Goal: Find specific page/section: Find specific page/section

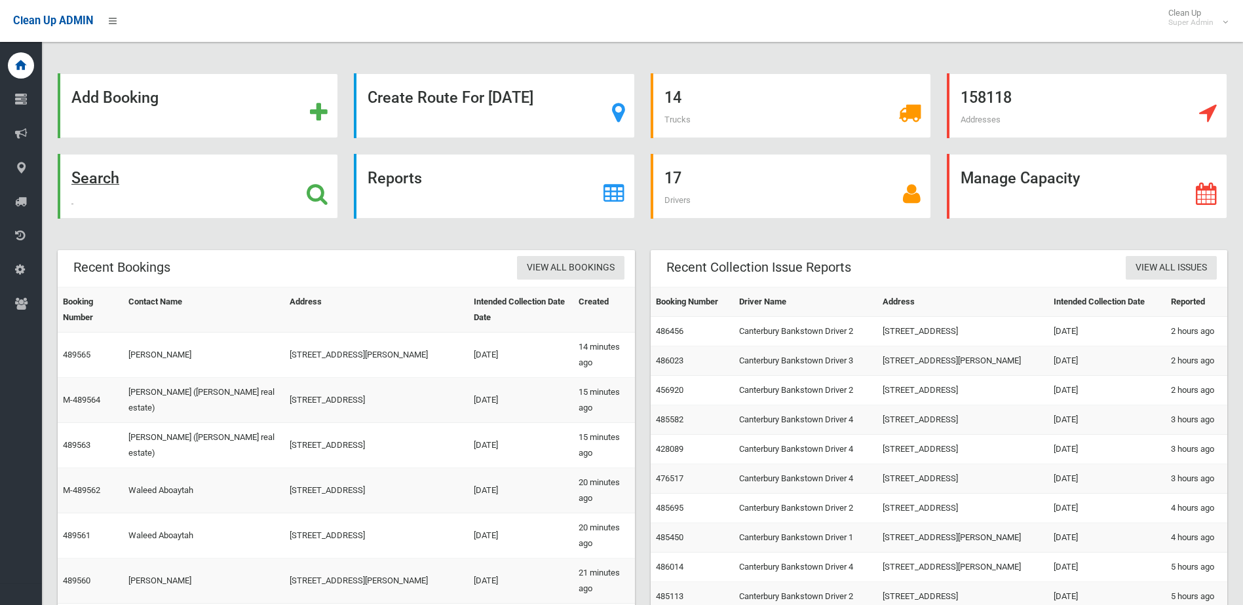
click at [317, 204] on icon at bounding box center [317, 194] width 21 height 22
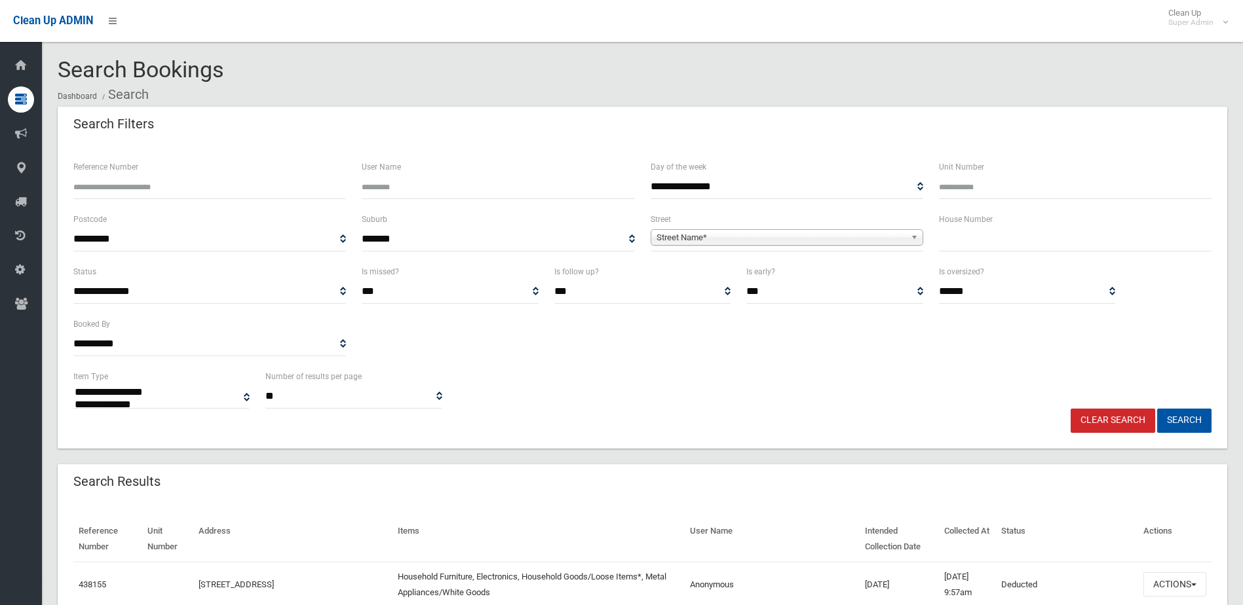
select select
click at [985, 234] on input "text" at bounding box center [1075, 239] width 272 height 24
type input "**"
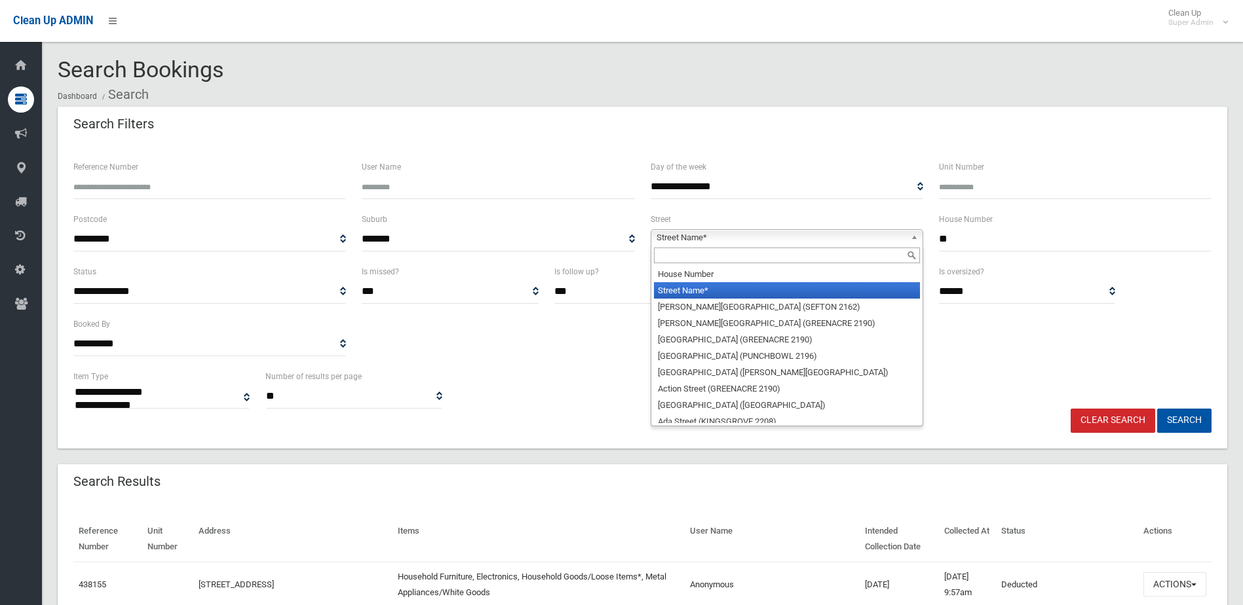
click at [862, 231] on span "Street Name*" at bounding box center [780, 238] width 249 height 16
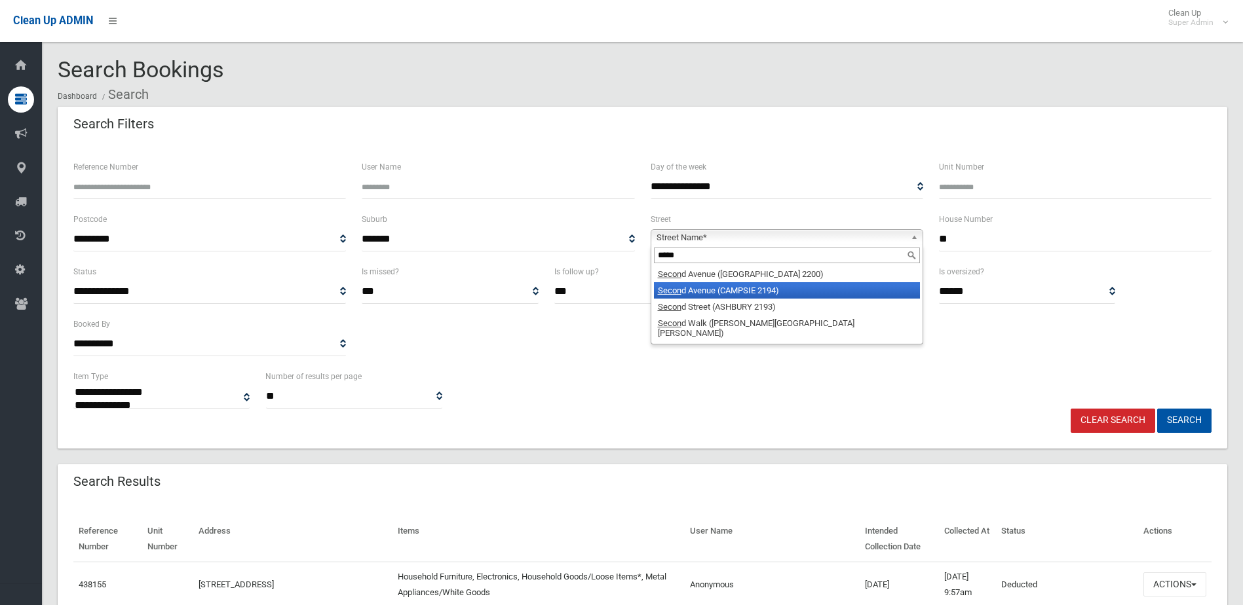
type input "*****"
click at [704, 295] on li "Secon d Avenue (CAMPSIE 2194)" at bounding box center [787, 290] width 266 height 16
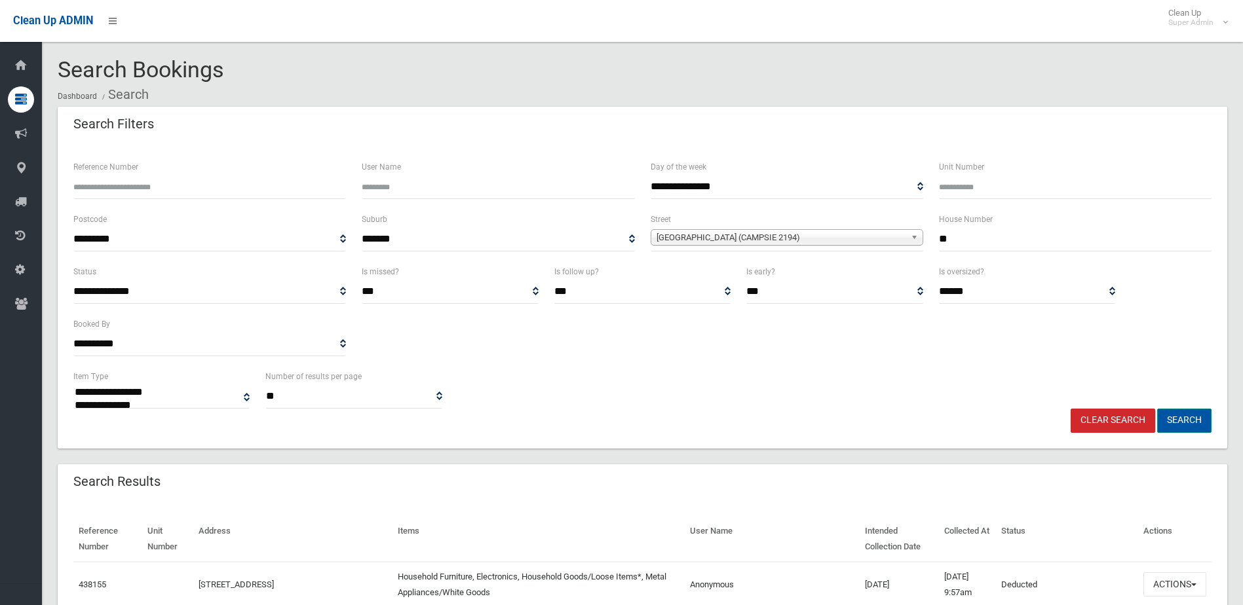
click at [1173, 423] on button "Search" at bounding box center [1184, 421] width 54 height 24
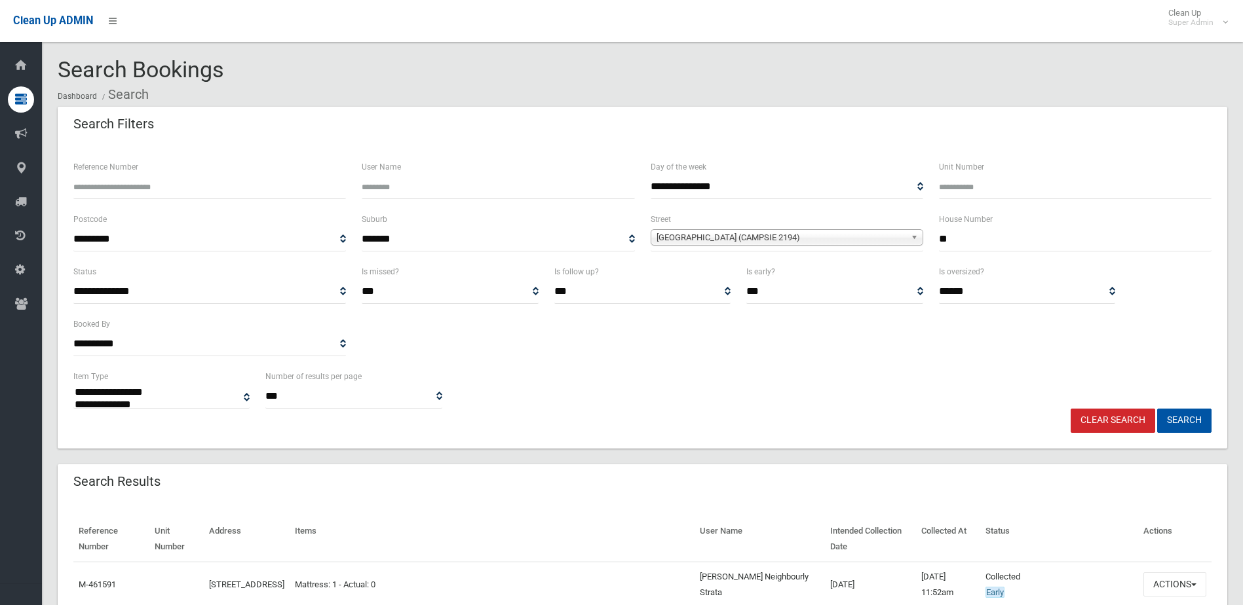
select select
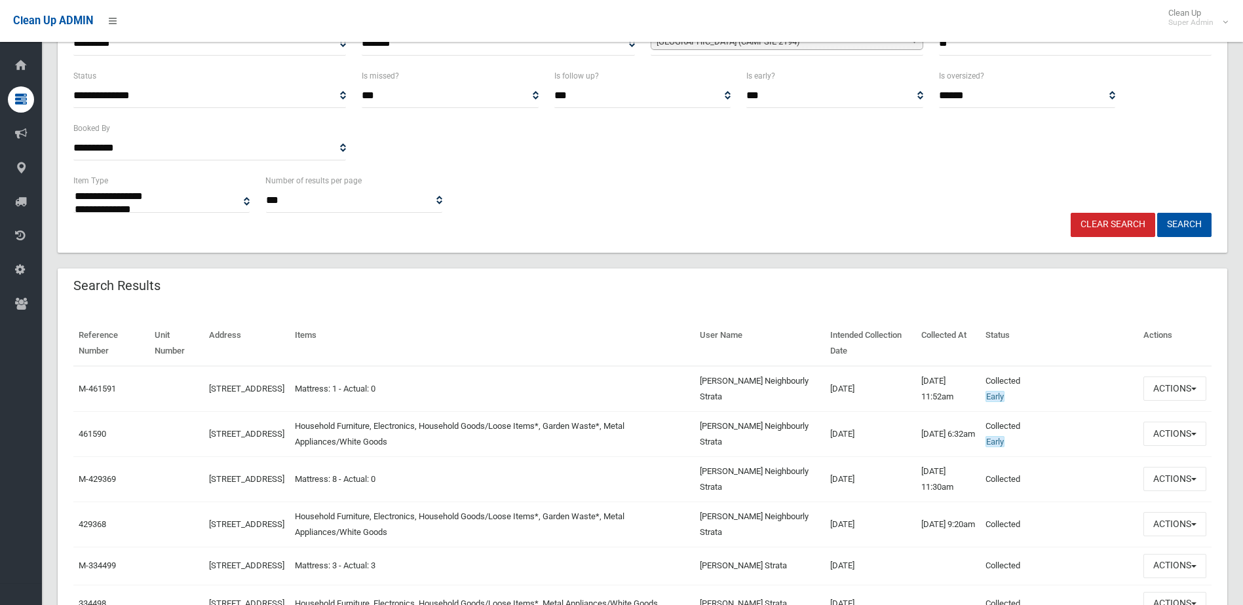
scroll to position [197, 0]
click at [1176, 385] on button "Actions" at bounding box center [1174, 388] width 63 height 24
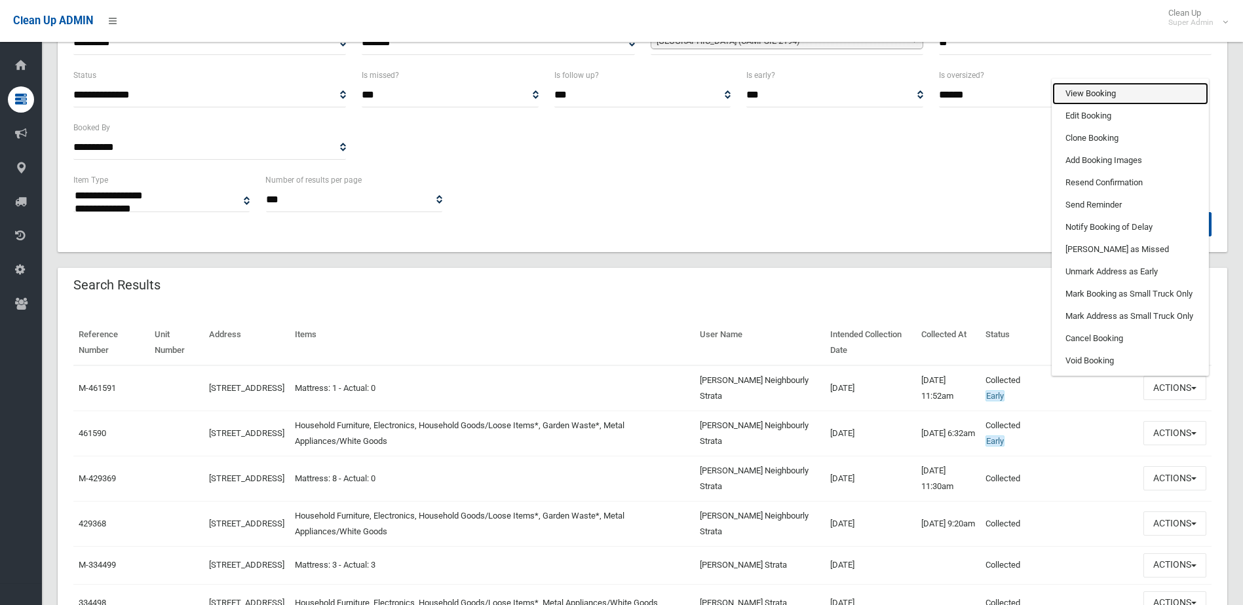
click at [1080, 95] on link "View Booking" at bounding box center [1130, 94] width 156 height 22
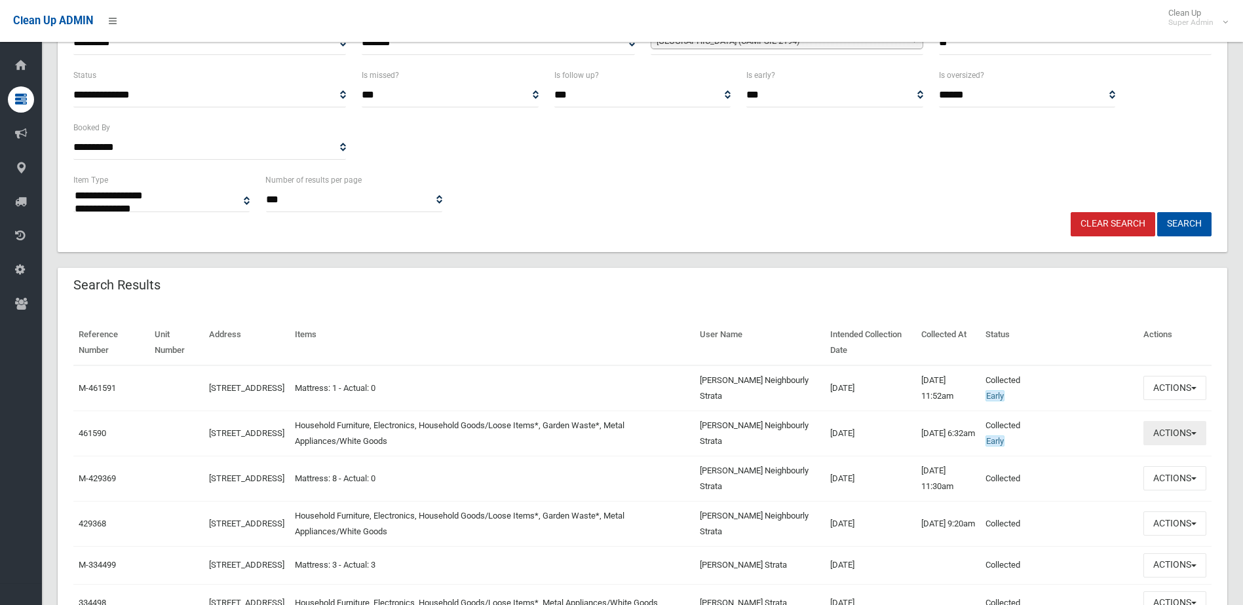
click at [1181, 432] on button "Actions" at bounding box center [1174, 433] width 63 height 24
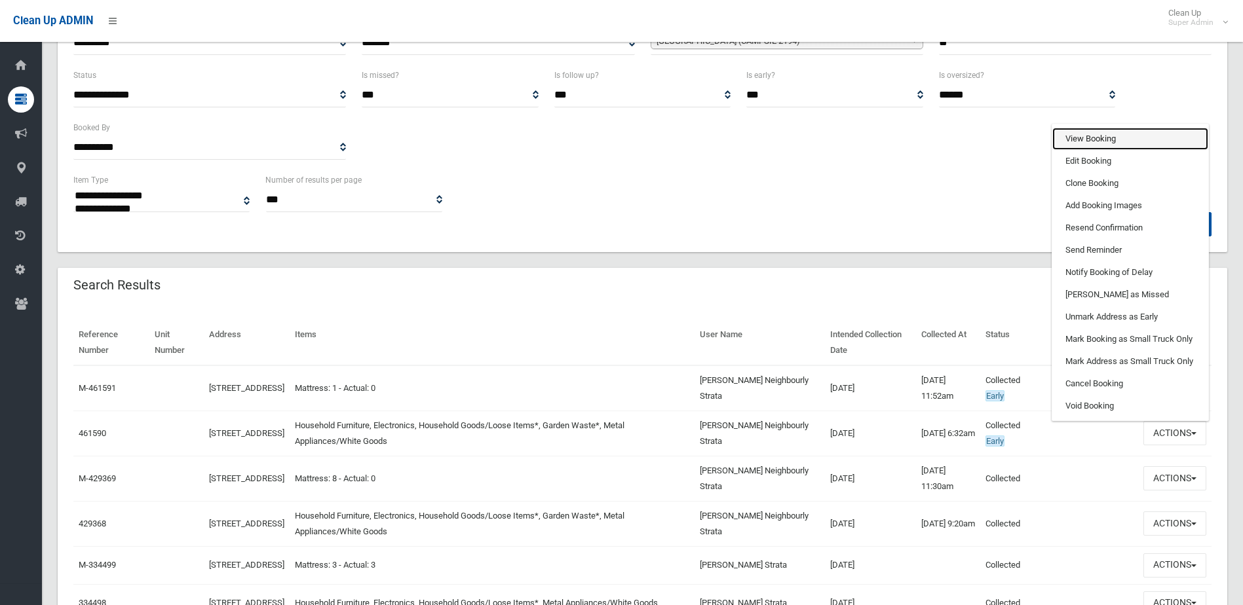
click at [1090, 129] on link "View Booking" at bounding box center [1130, 139] width 156 height 22
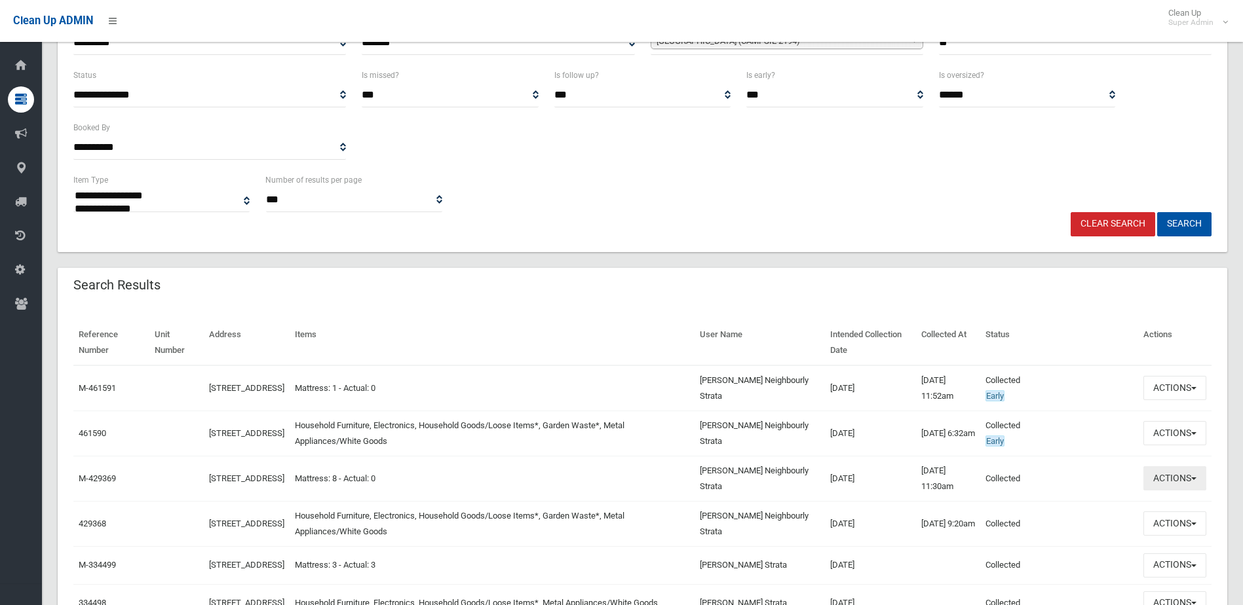
click at [1191, 481] on button "Actions" at bounding box center [1174, 478] width 63 height 24
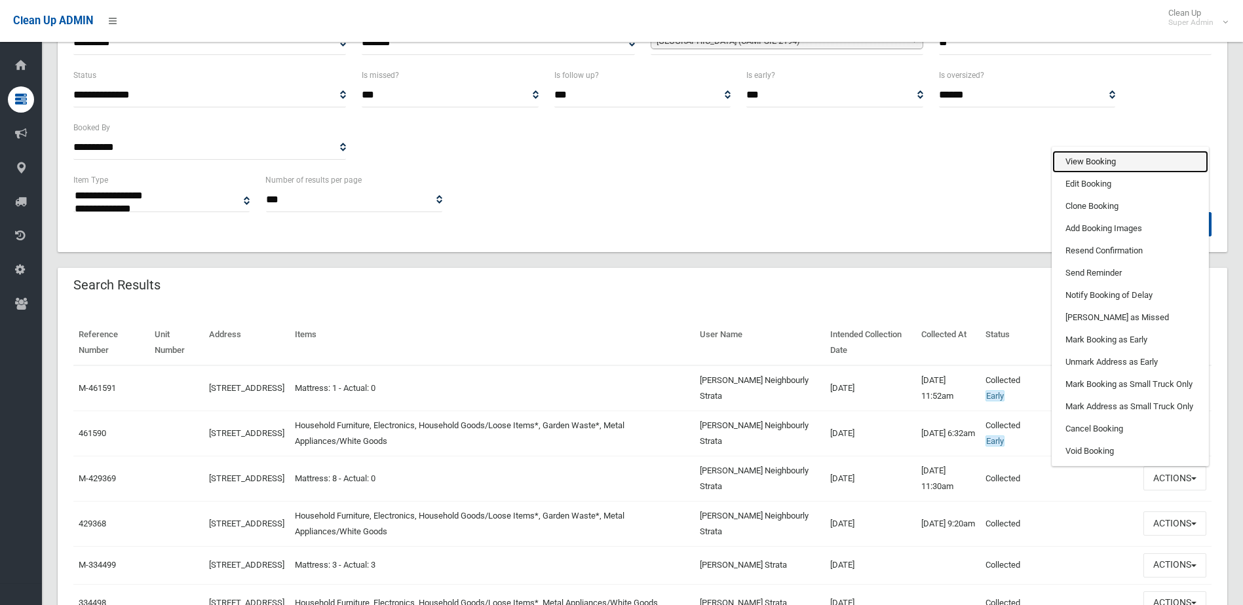
click at [1066, 161] on link "View Booking" at bounding box center [1130, 162] width 156 height 22
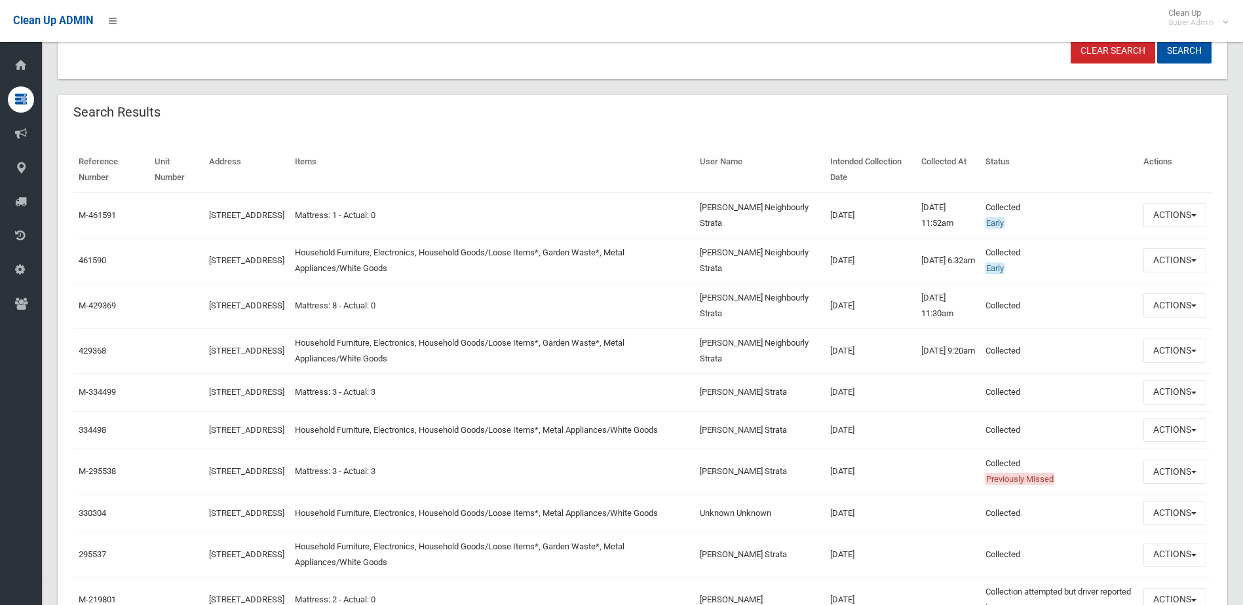
scroll to position [393, 0]
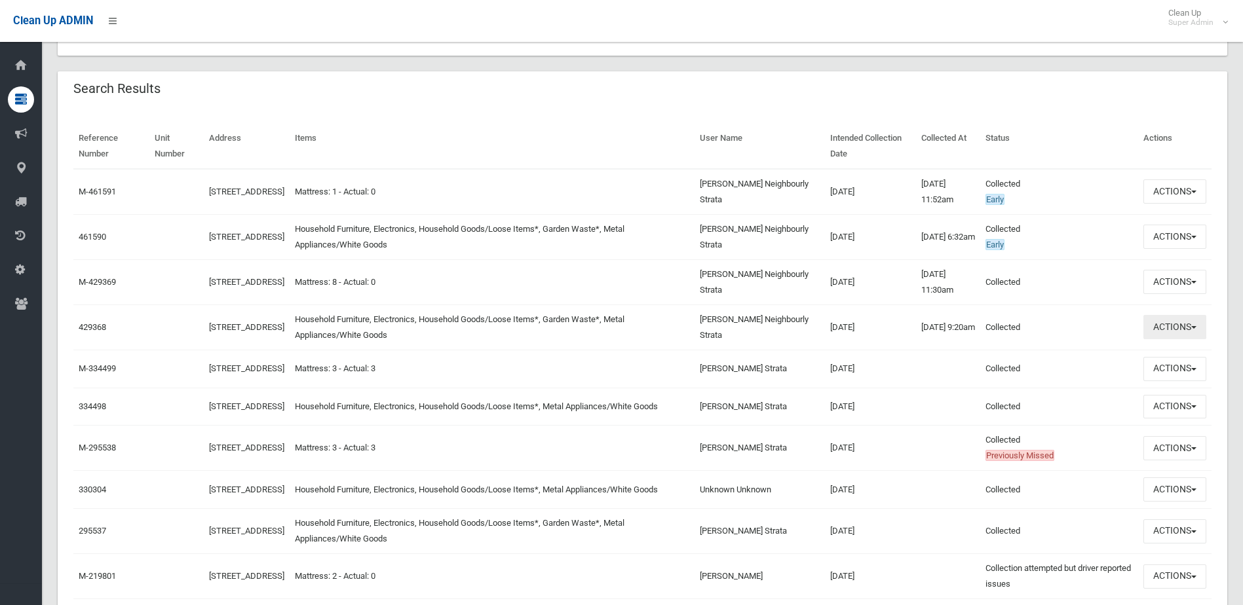
click at [1159, 329] on button "Actions" at bounding box center [1174, 327] width 63 height 24
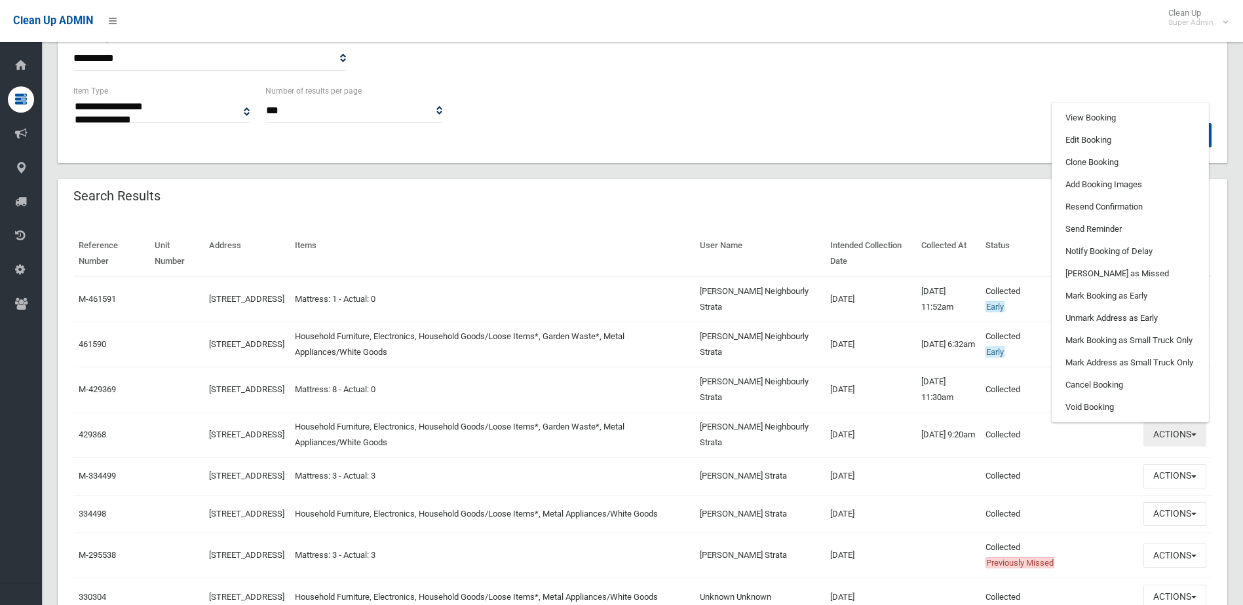
scroll to position [262, 0]
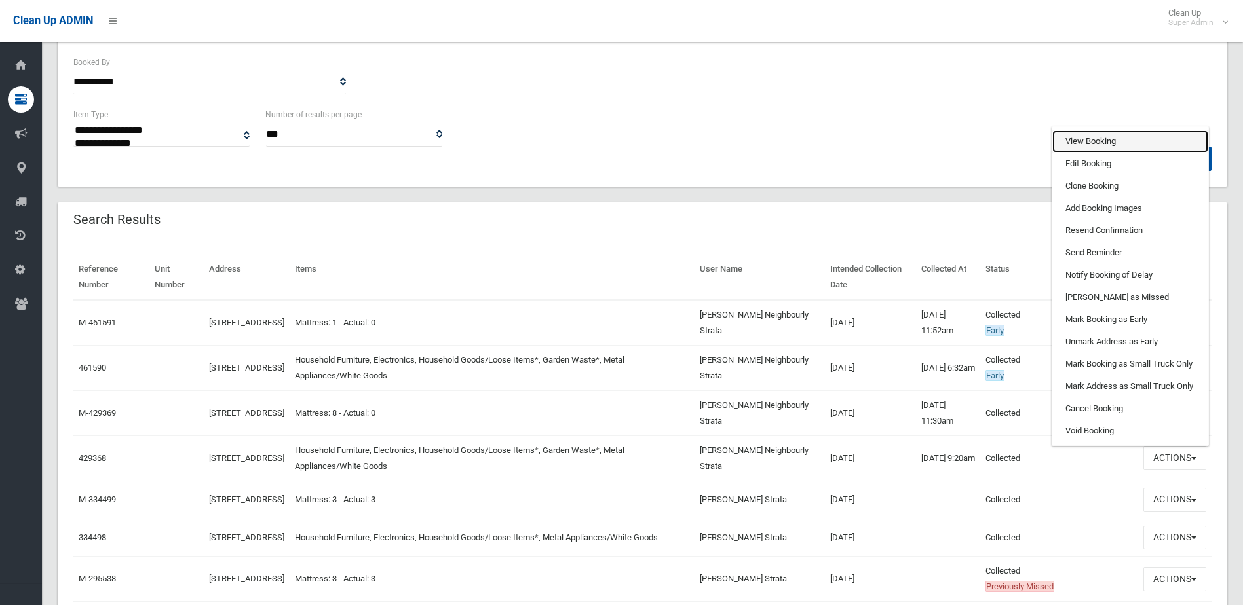
click at [1078, 138] on link "View Booking" at bounding box center [1130, 141] width 156 height 22
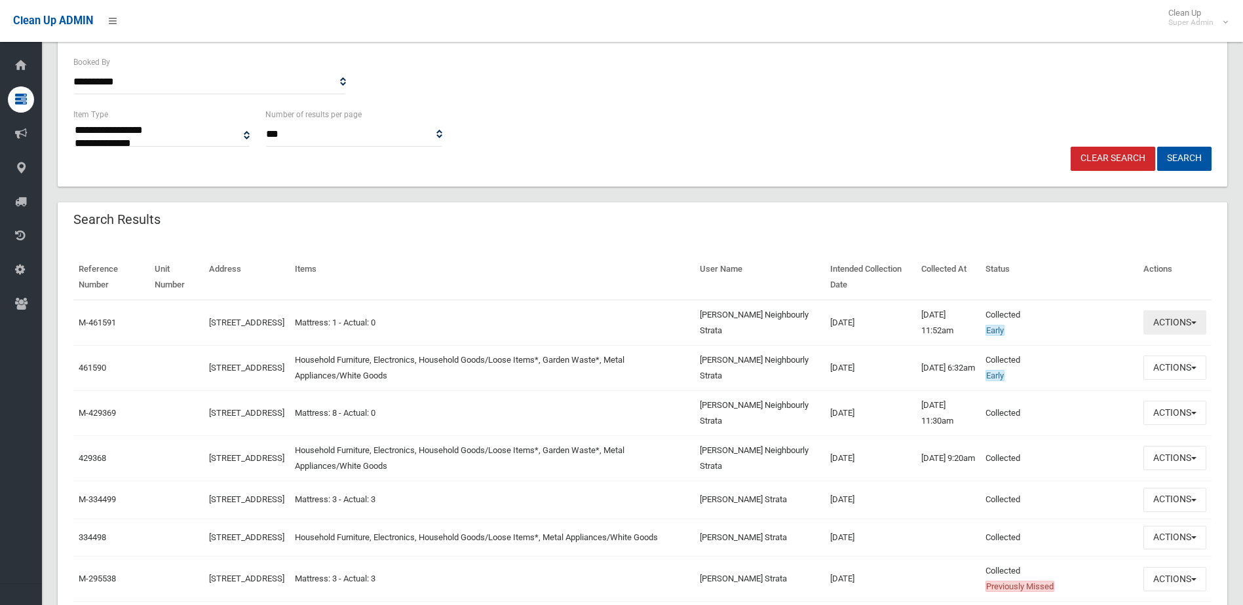
click at [1172, 326] on button "Actions" at bounding box center [1174, 322] width 63 height 24
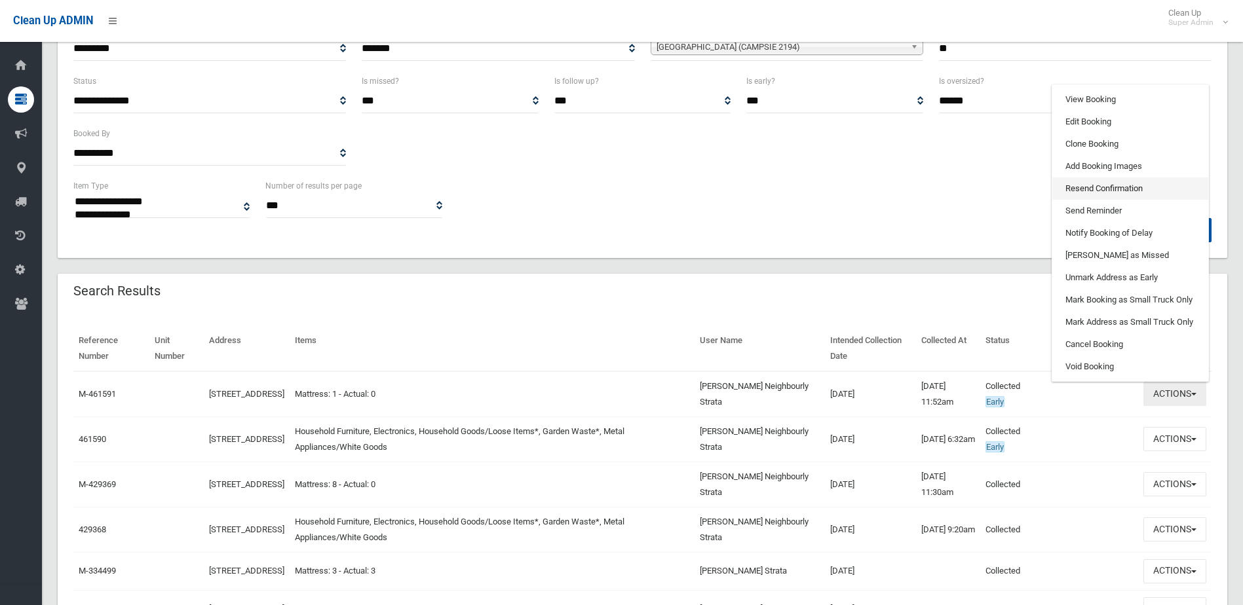
scroll to position [66, 0]
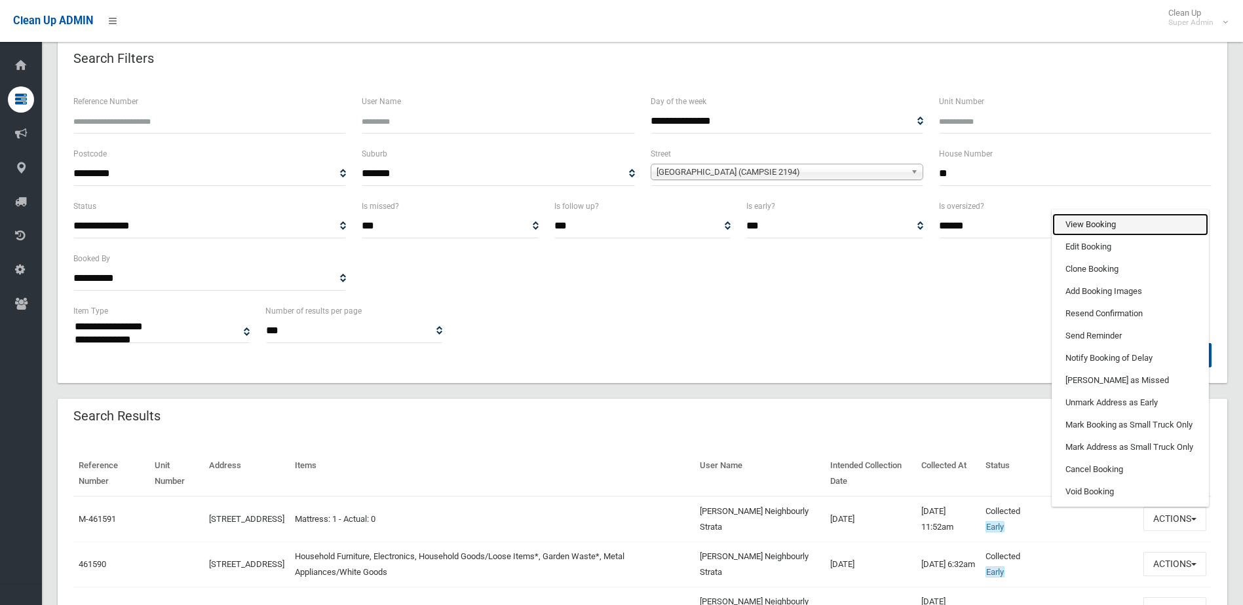
click at [1072, 228] on link "View Booking" at bounding box center [1130, 225] width 156 height 22
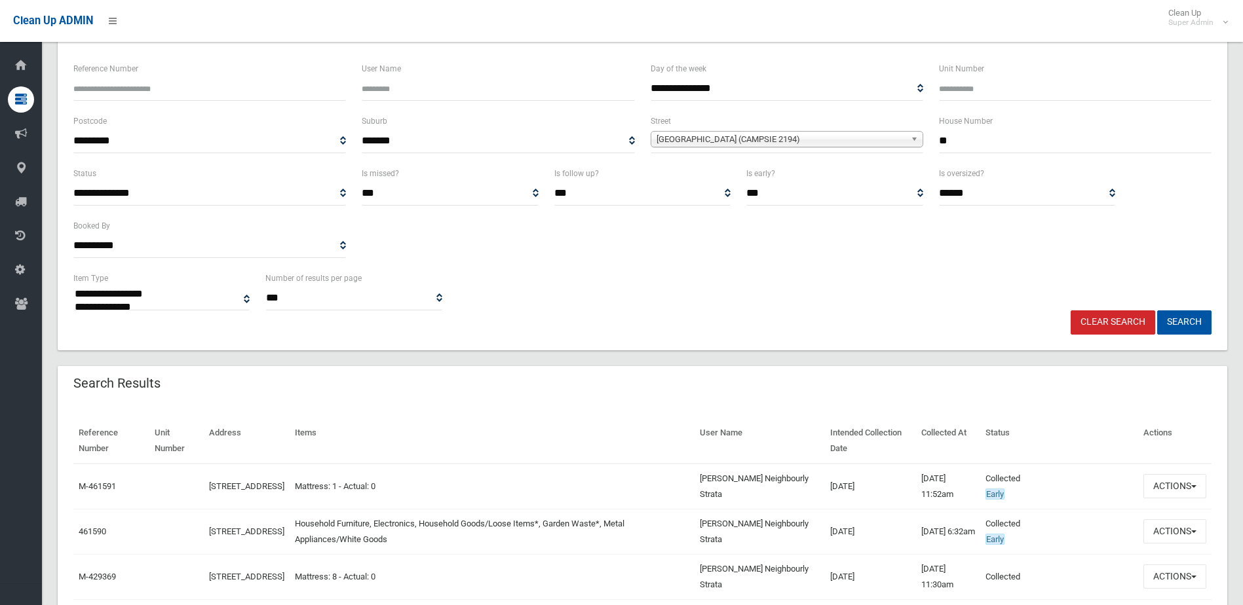
scroll to position [131, 0]
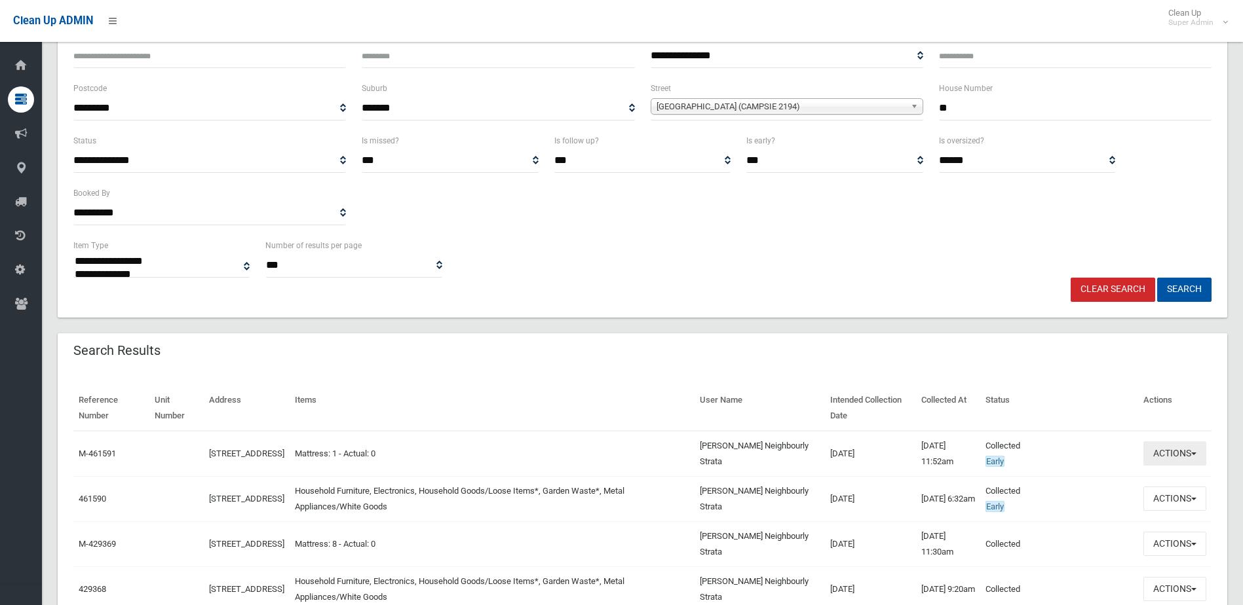
click at [1171, 455] on button "Actions" at bounding box center [1174, 453] width 63 height 24
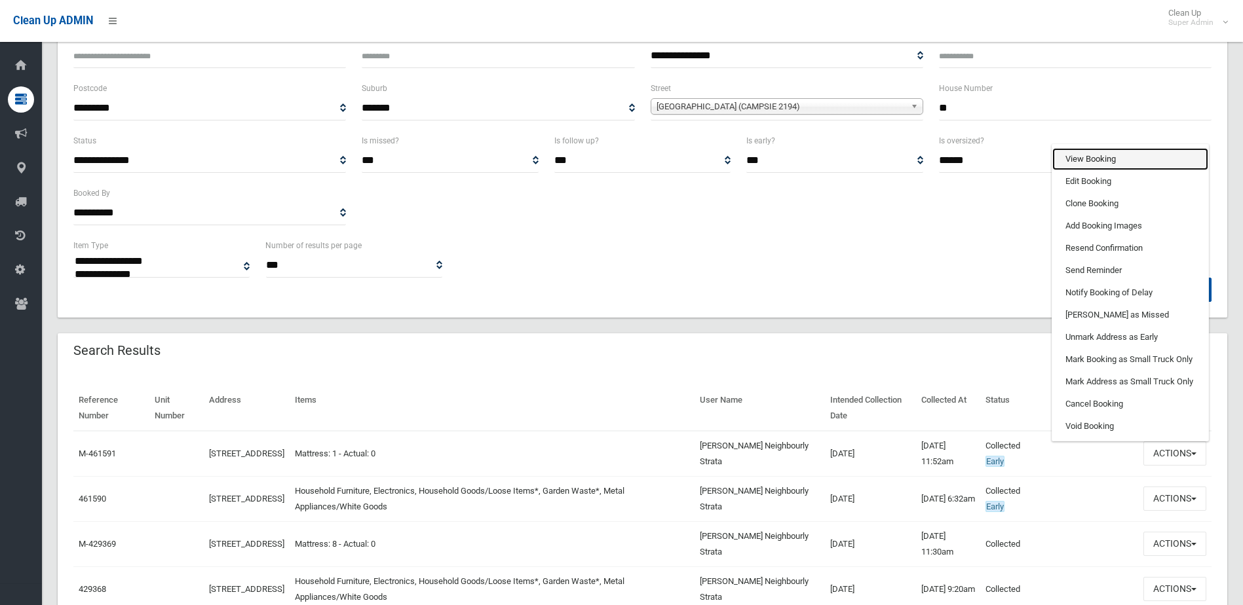
click at [1078, 151] on link "View Booking" at bounding box center [1130, 159] width 156 height 22
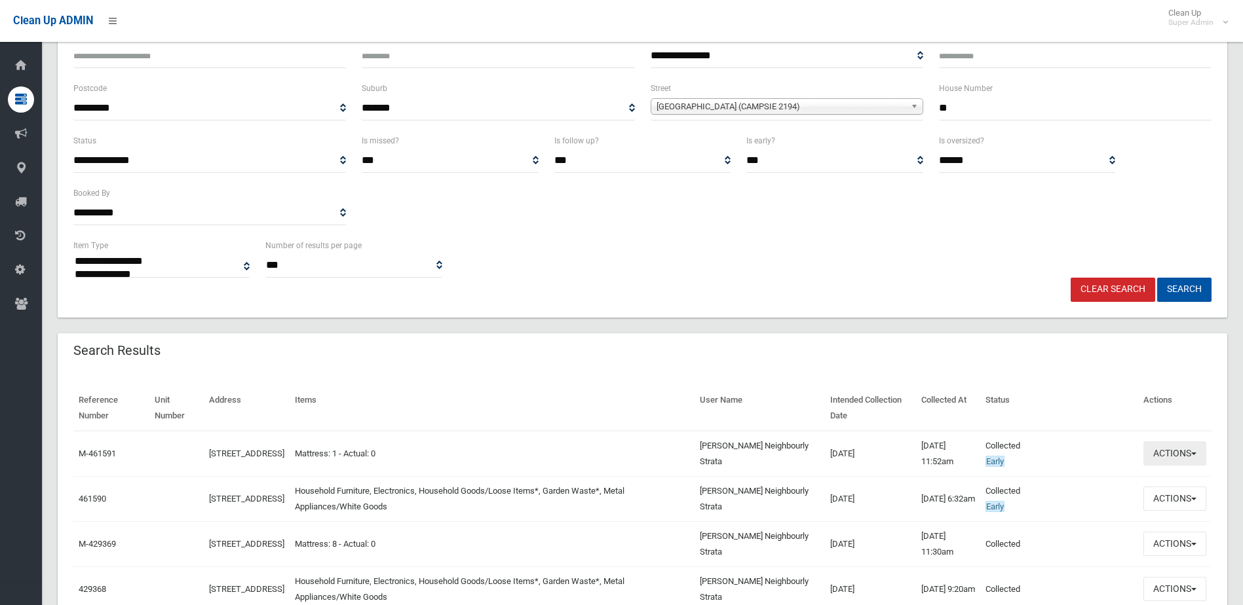
click at [1181, 453] on button "Actions" at bounding box center [1174, 453] width 63 height 24
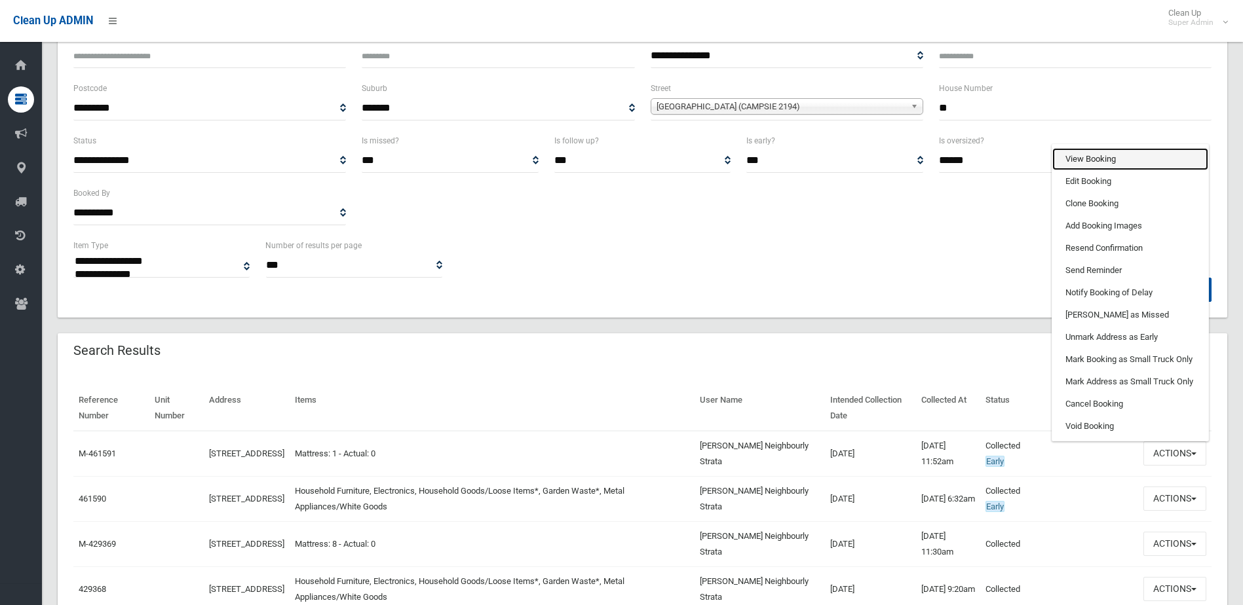
click at [1081, 158] on link "View Booking" at bounding box center [1130, 159] width 156 height 22
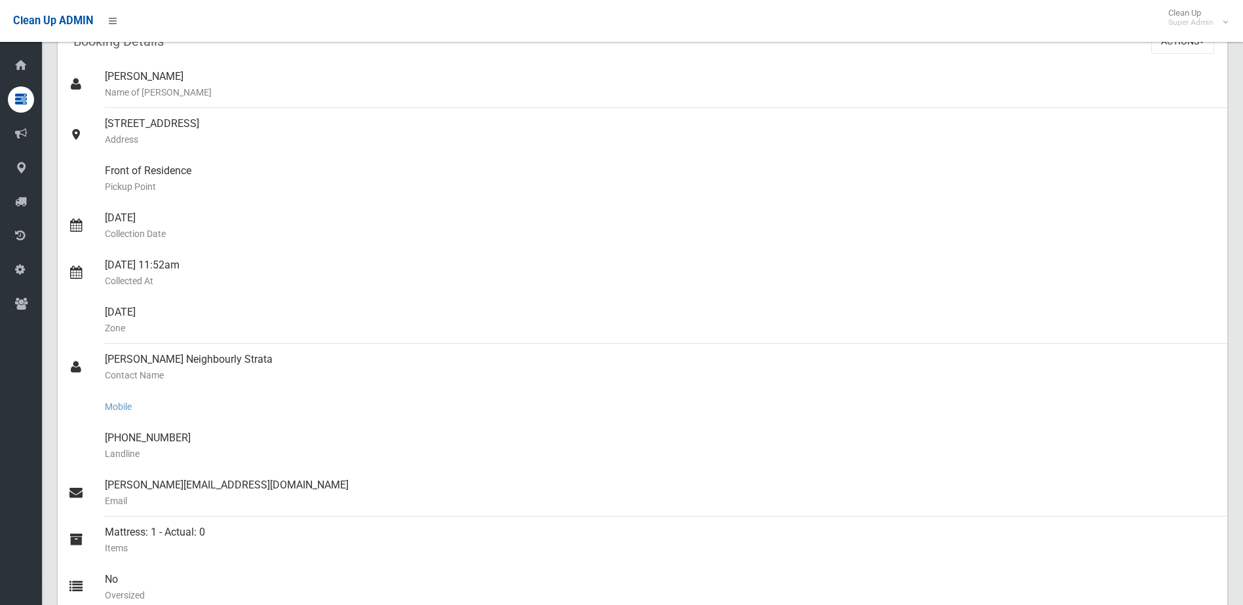
scroll to position [131, 0]
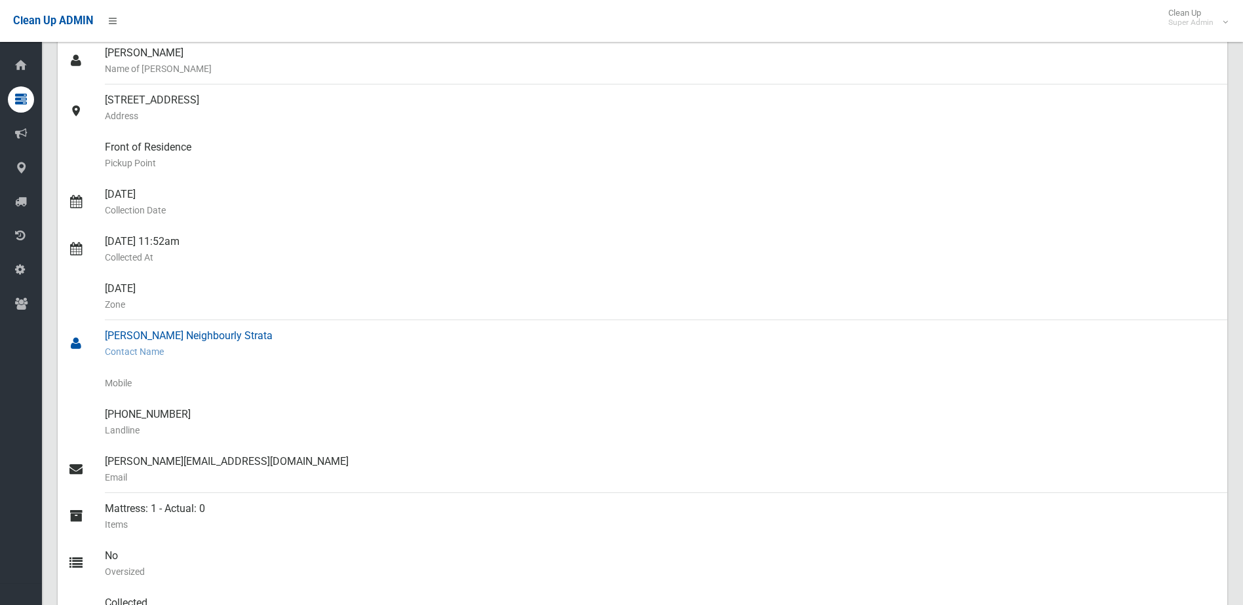
drag, startPoint x: 229, startPoint y: 334, endPoint x: 88, endPoint y: 339, distance: 140.3
click at [88, 339] on link "[PERSON_NAME] Neighbourly Strata Contact Name" at bounding box center [642, 343] width 1169 height 47
drag, startPoint x: 88, startPoint y: 339, endPoint x: 199, endPoint y: 336, distance: 110.7
copy link "Nash Neighbourly Strata"
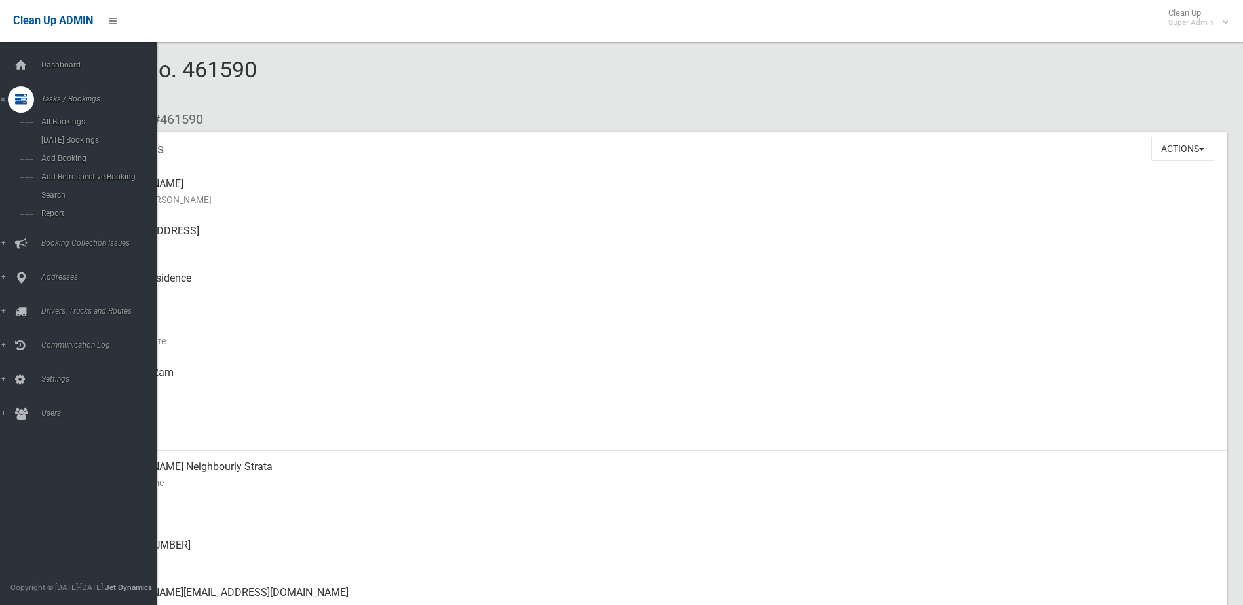
scroll to position [66, 0]
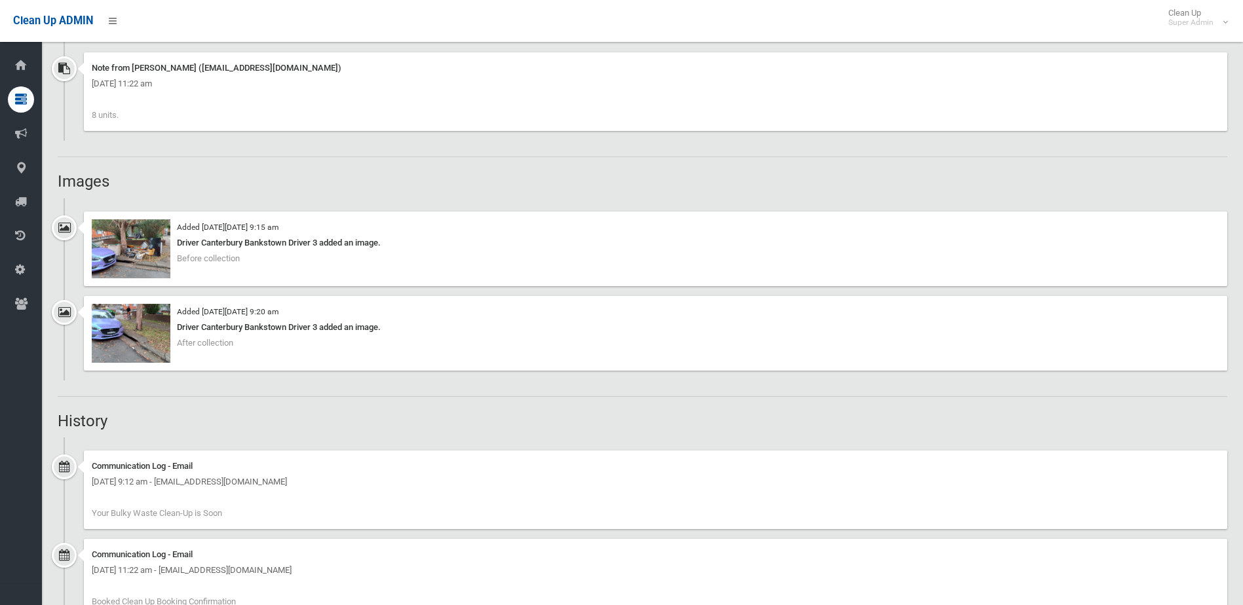
scroll to position [1125, 0]
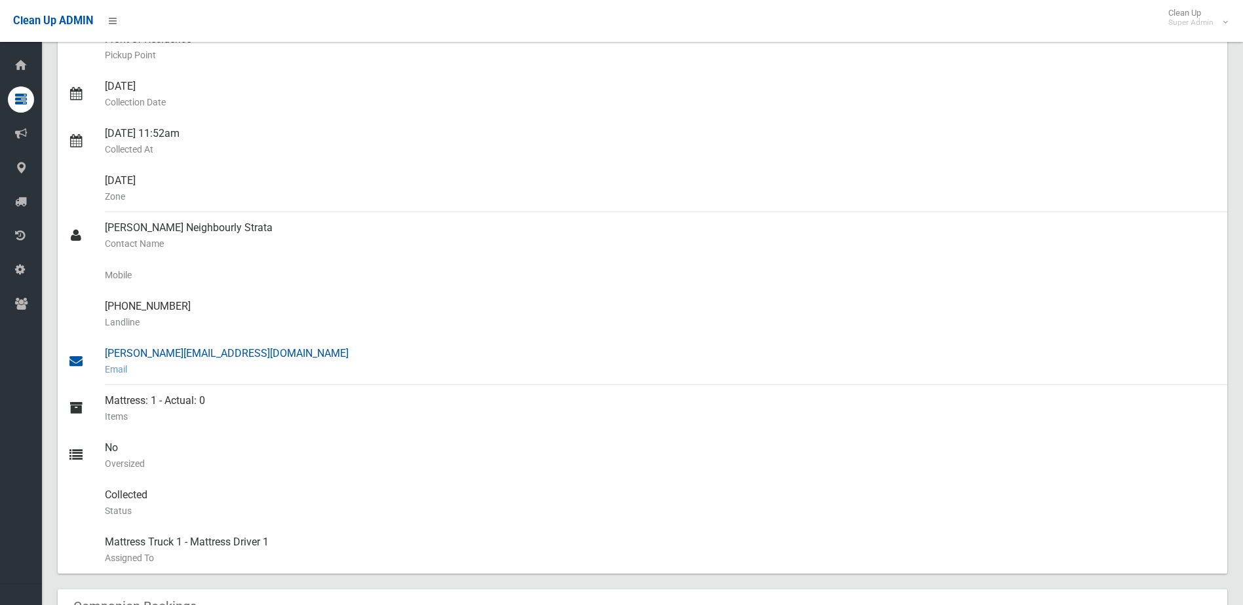
scroll to position [262, 0]
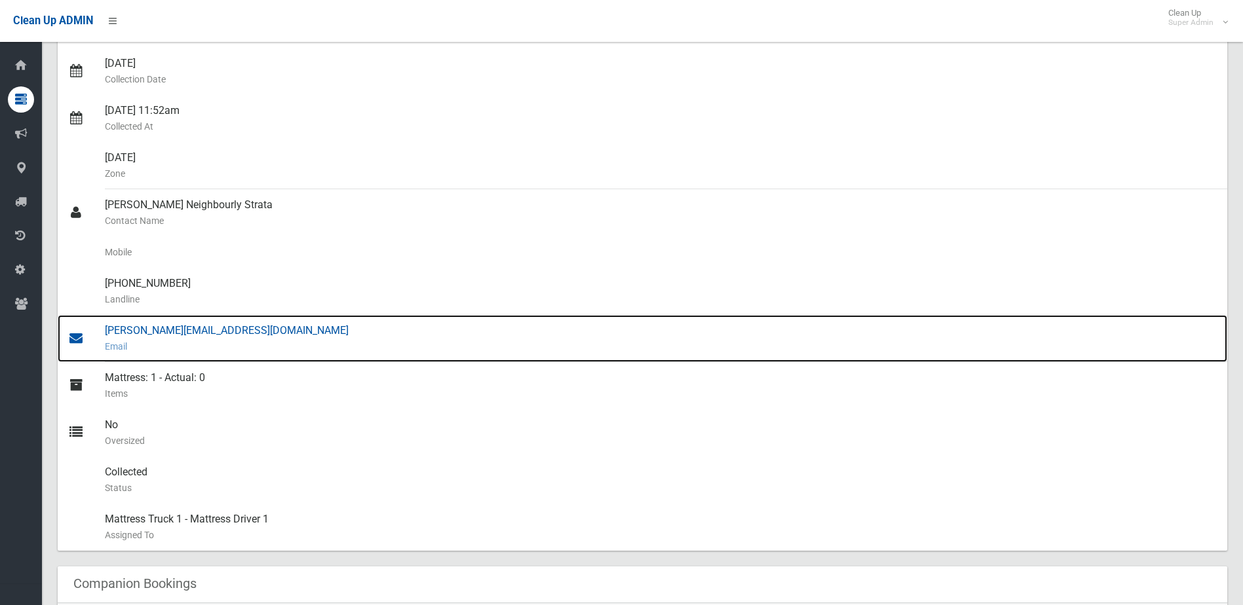
click at [155, 331] on div "[PERSON_NAME][EMAIL_ADDRESS][DOMAIN_NAME] Email" at bounding box center [661, 338] width 1112 height 47
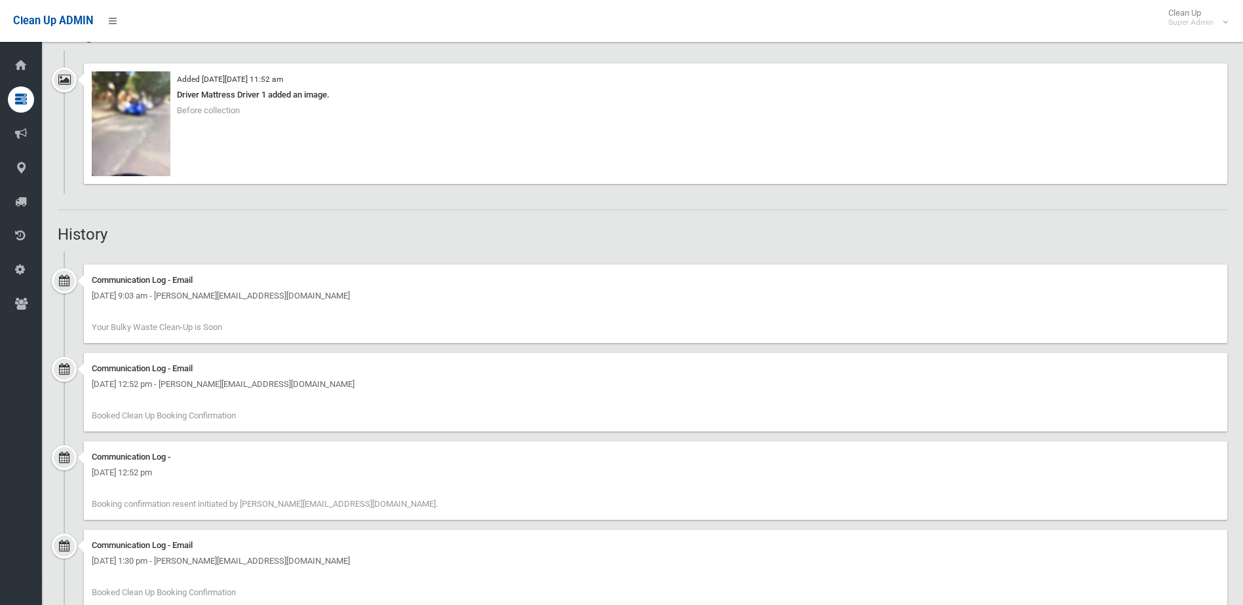
scroll to position [1042, 0]
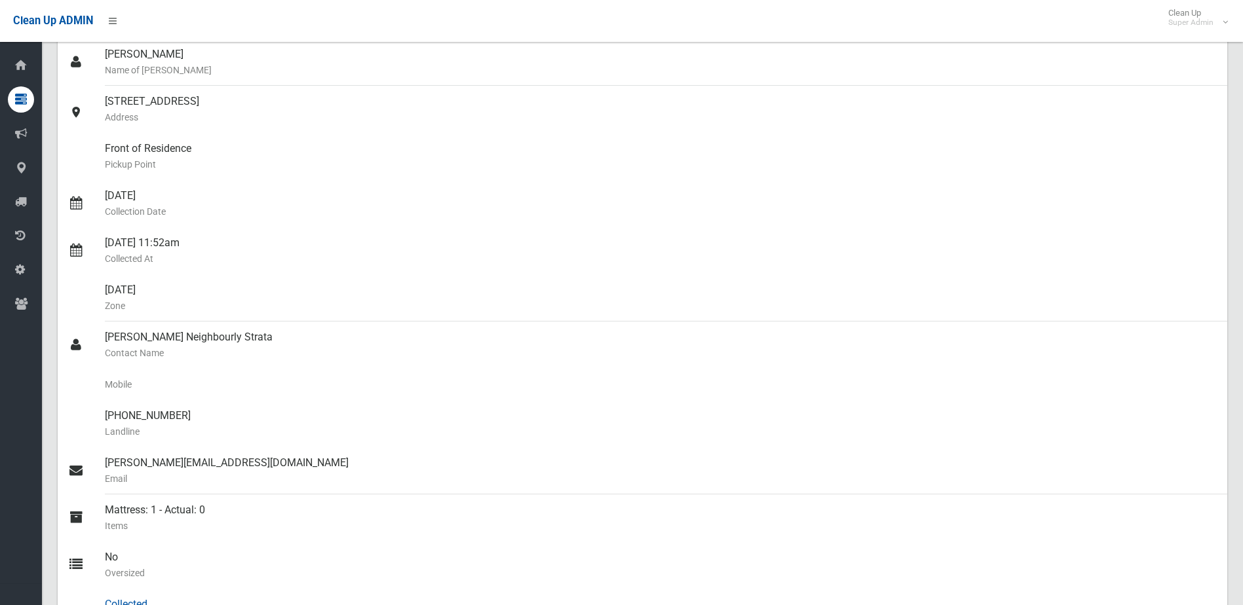
scroll to position [131, 0]
